Goal: Navigation & Orientation: Find specific page/section

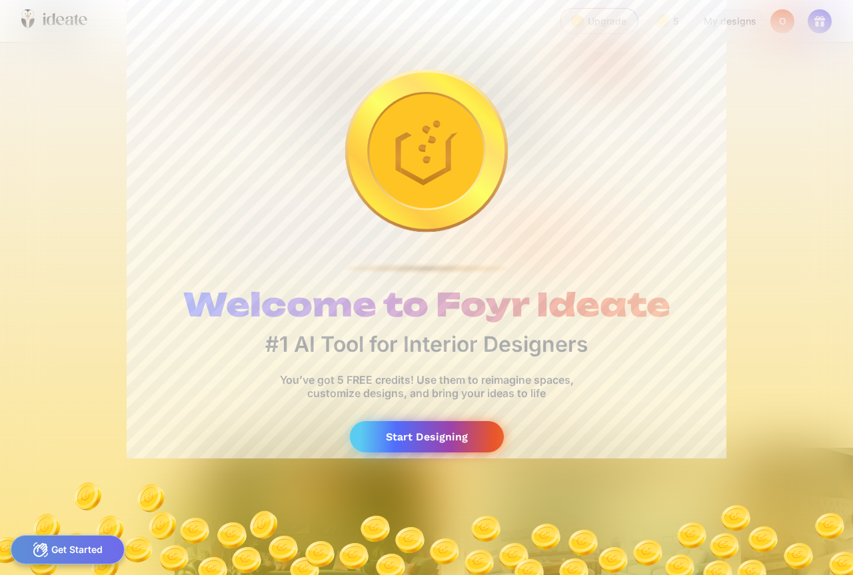
scroll to position [0, 64]
click at [411, 437] on div "Start Designing" at bounding box center [427, 436] width 154 height 31
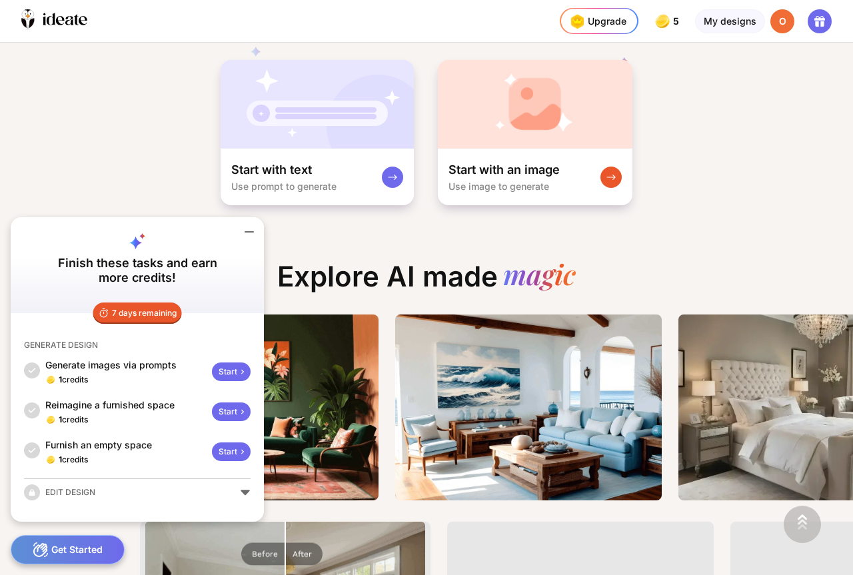
click at [135, 191] on div "Turn your ideas into Designs instantly Start with text Use prompt to generate S…" at bounding box center [426, 57] width 853 height 297
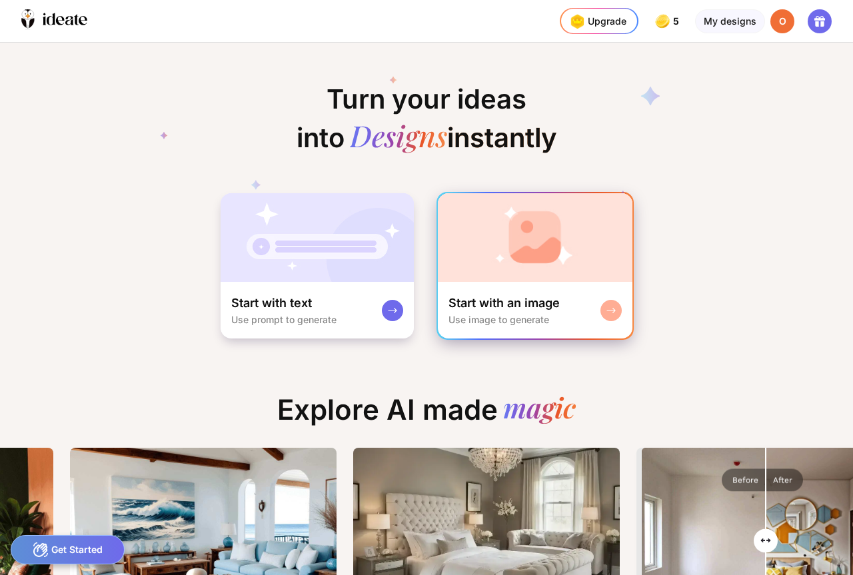
click at [538, 263] on img at bounding box center [535, 237] width 195 height 89
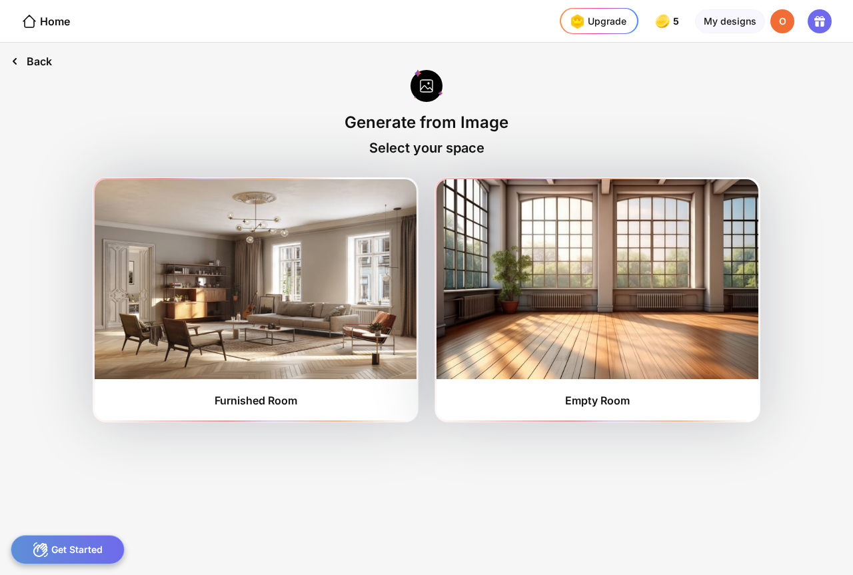
click at [46, 63] on div "Back" at bounding box center [31, 61] width 63 height 37
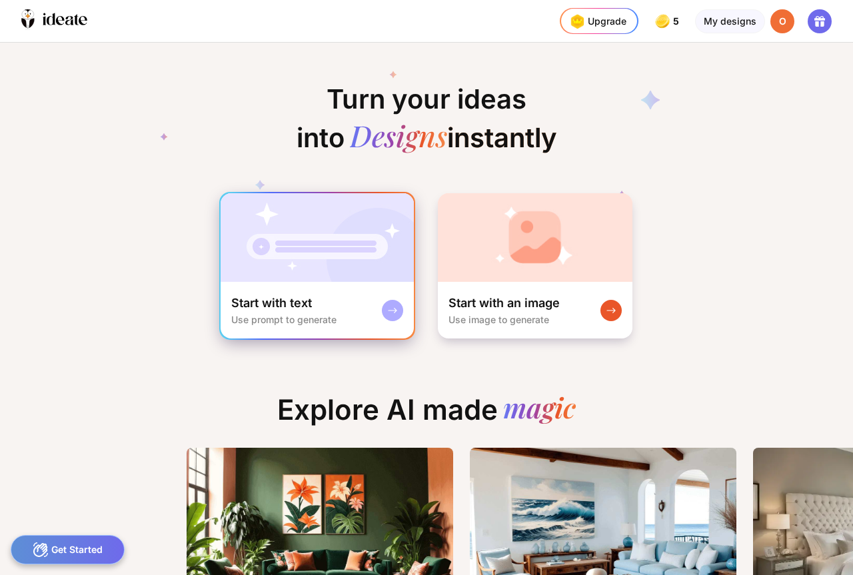
click at [334, 247] on img at bounding box center [317, 237] width 193 height 89
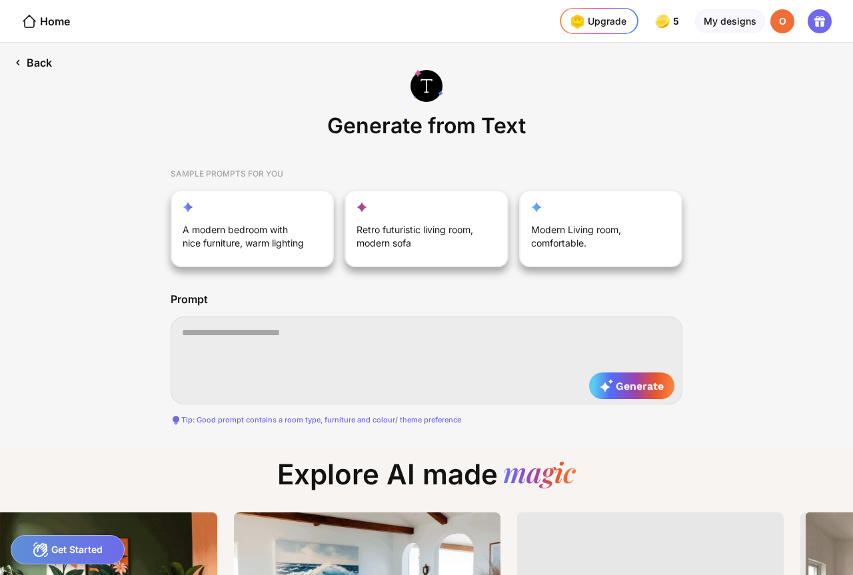
click at [23, 68] on icon at bounding box center [17, 62] width 13 height 13
